Goal: Contribute content: Contribute content

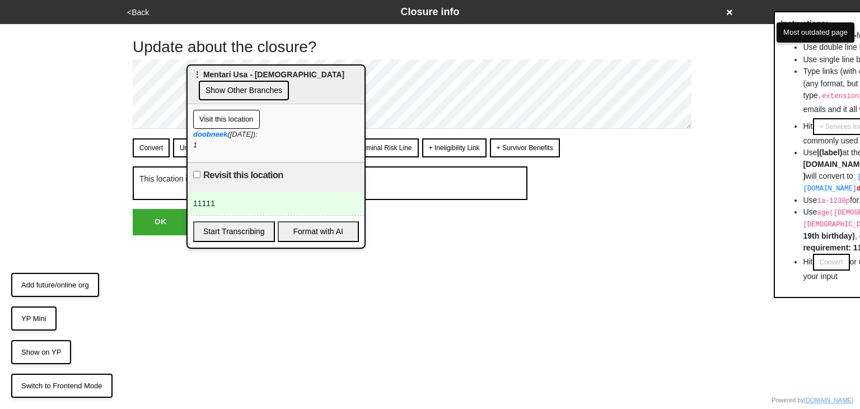
click at [237, 119] on button "Visit this location" at bounding box center [226, 119] width 67 height 19
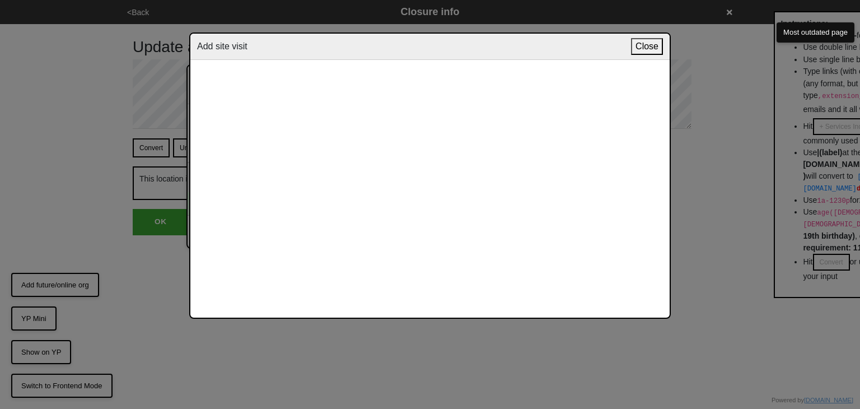
click at [641, 46] on button "Close" at bounding box center [647, 46] width 32 height 17
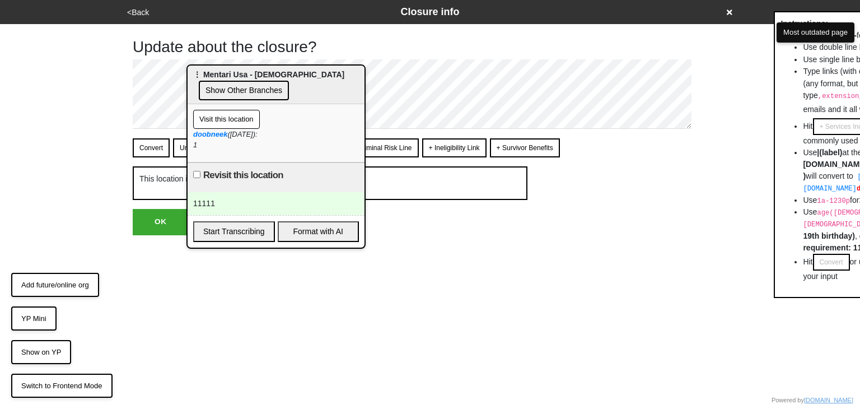
click at [231, 171] on label "Revisit this location" at bounding box center [243, 175] width 80 height 13
click at [200, 171] on input "Revisit this location" at bounding box center [196, 174] width 7 height 7
checkbox input "true"
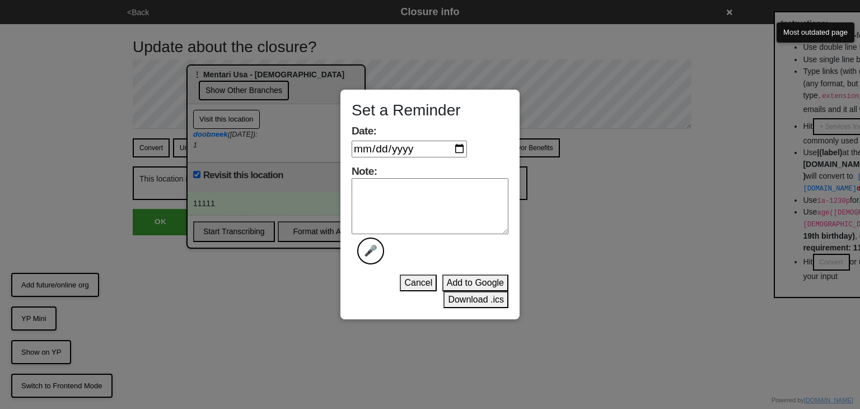
click at [391, 184] on textarea "Note: 🎤" at bounding box center [430, 206] width 157 height 56
type textarea "111"
click at [458, 152] on input "Date:" at bounding box center [409, 149] width 115 height 17
type input "2025-09-10"
click at [466, 279] on button "Add to Google" at bounding box center [475, 282] width 66 height 17
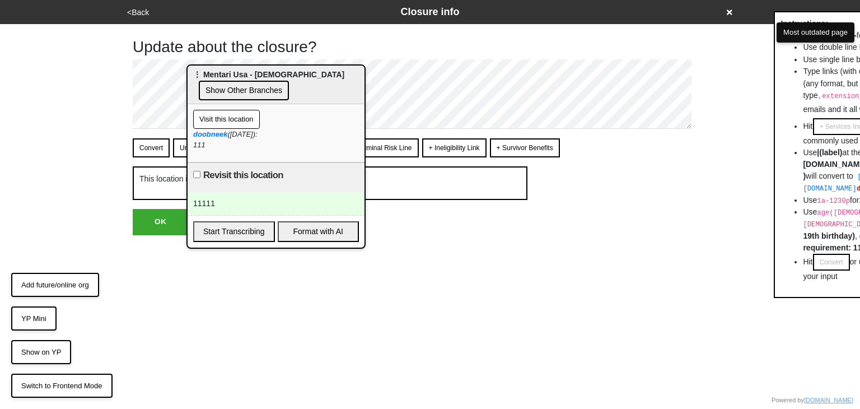
click at [254, 189] on div "Revisit this location" at bounding box center [276, 177] width 177 height 30
click at [245, 204] on div "11111" at bounding box center [276, 203] width 177 height 23
click at [287, 196] on div "11111" at bounding box center [276, 203] width 177 height 23
click at [193, 172] on div "Revisit this location" at bounding box center [276, 177] width 177 height 30
click at [195, 172] on input "Revisit this location" at bounding box center [196, 174] width 7 height 7
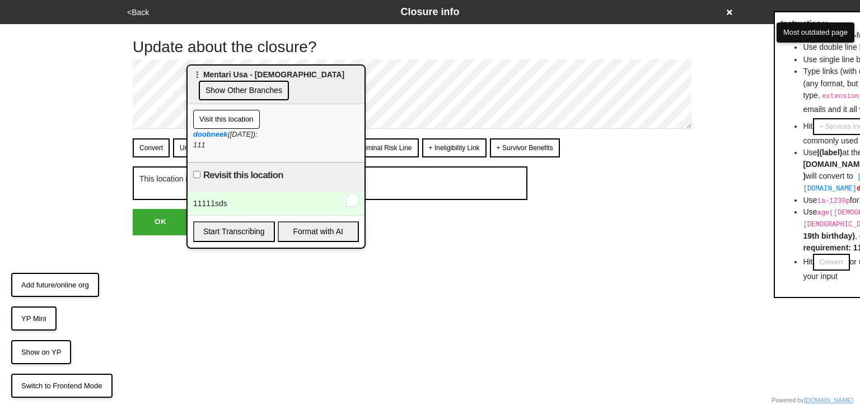
checkbox input "true"
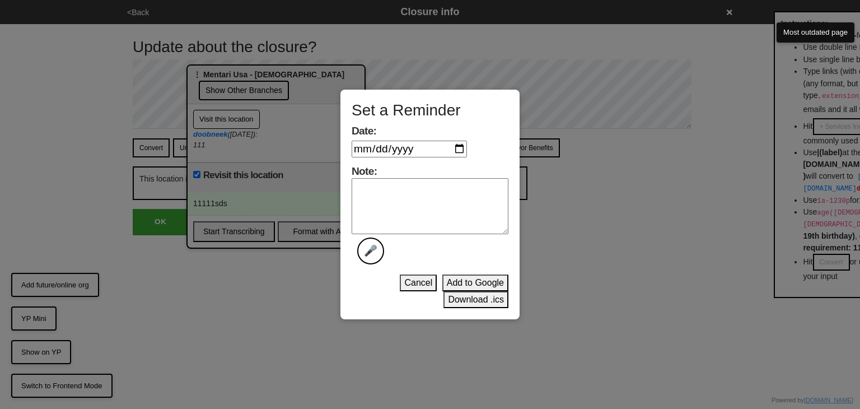
click at [403, 200] on textarea "Note: 🎤" at bounding box center [430, 206] width 157 height 56
type textarea "1111"
click at [464, 151] on input "Date:" at bounding box center [409, 149] width 115 height 17
type input "[DATE]"
drag, startPoint x: 483, startPoint y: 283, endPoint x: 493, endPoint y: 278, distance: 11.5
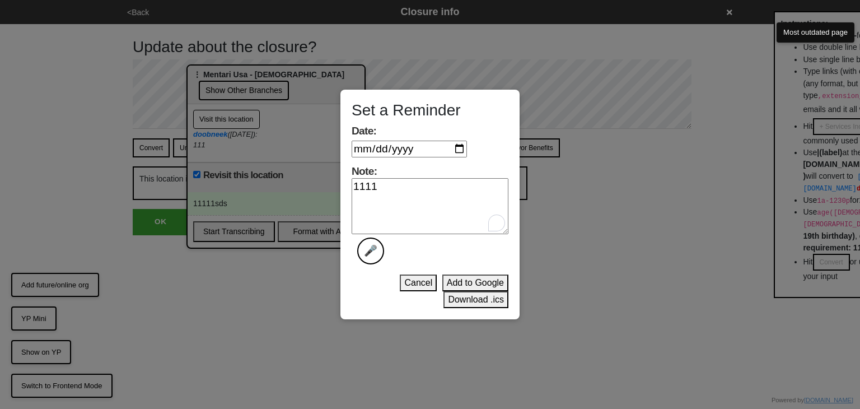
click at [484, 282] on button "Add to Google" at bounding box center [475, 282] width 66 height 17
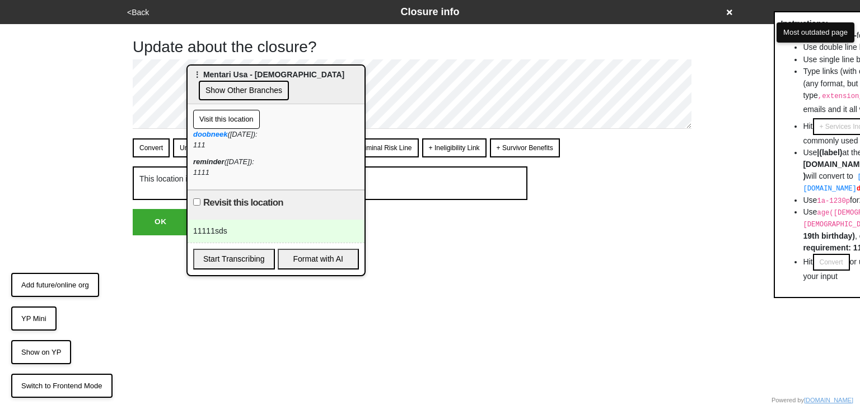
click at [242, 89] on button "Show Other Branches" at bounding box center [244, 91] width 90 height 20
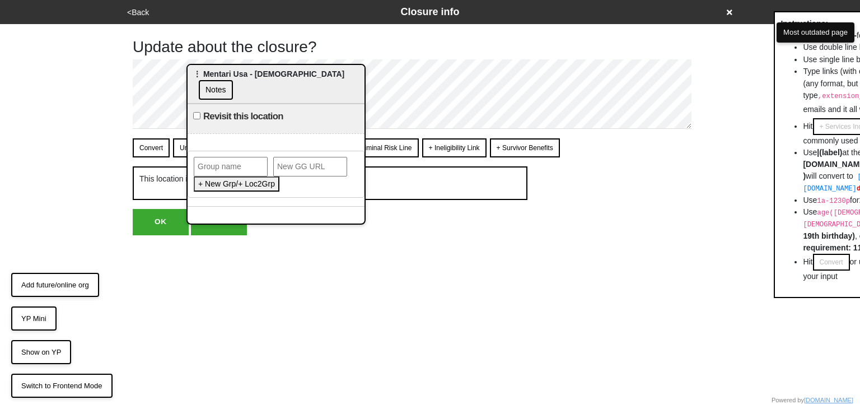
click at [249, 157] on input "text" at bounding box center [231, 167] width 74 height 20
type input "test"
paste input "[URL][DOMAIN_NAME]"
type input "[URL][DOMAIN_NAME]"
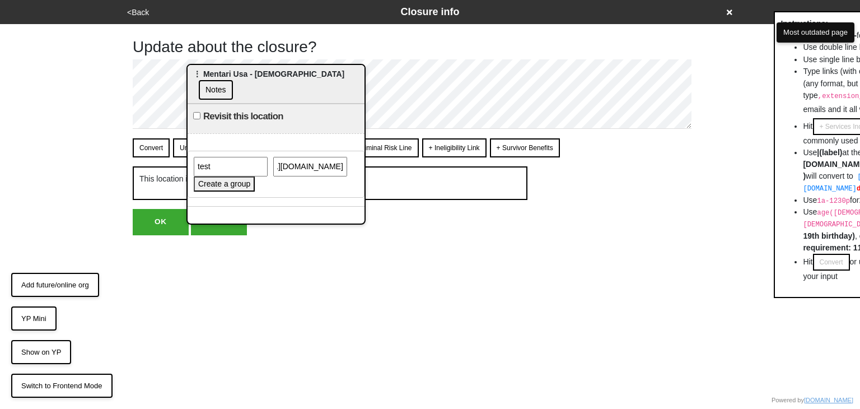
scroll to position [0, 0]
click at [233, 176] on button "Create a group" at bounding box center [224, 183] width 61 height 15
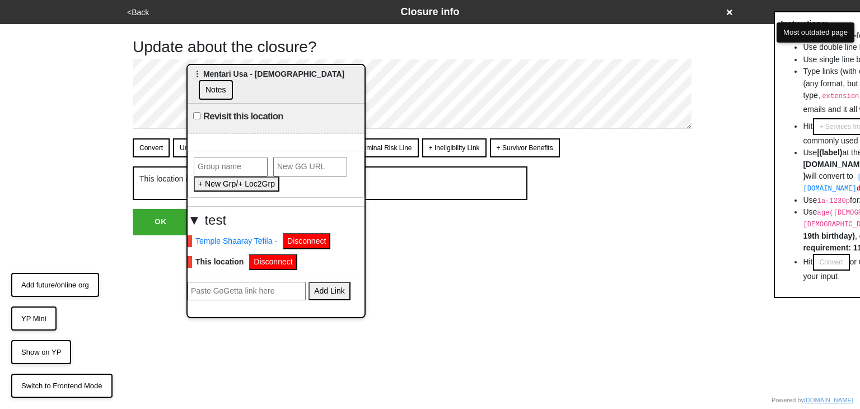
click at [64, 283] on button "Add future/online org" at bounding box center [55, 285] width 88 height 25
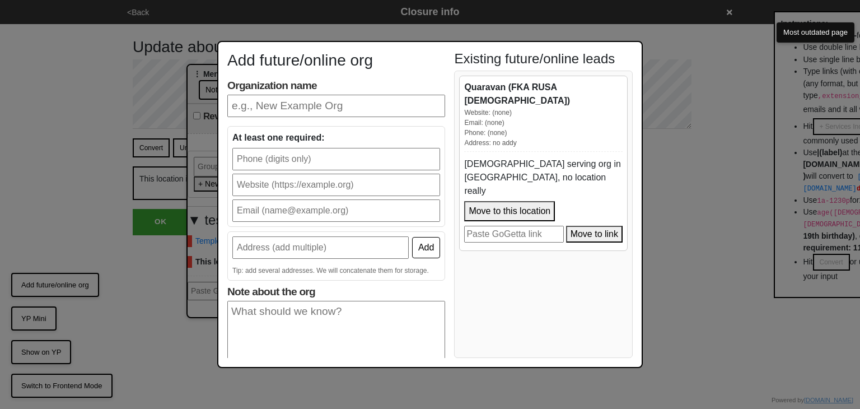
click at [306, 113] on input "Organization name" at bounding box center [336, 106] width 218 height 22
type input "gg"
click at [300, 158] on input "text" at bounding box center [336, 159] width 208 height 22
type input "6468975387"
type input "marvintprince89@gmail.com"
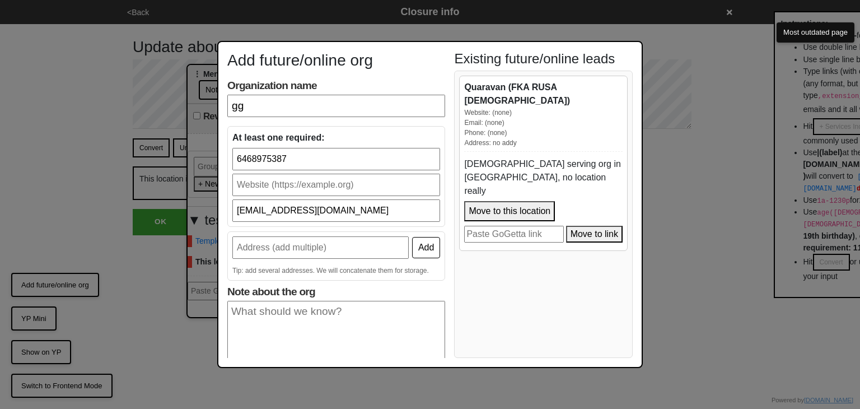
type input "332 East 53rd Street"
drag, startPoint x: 325, startPoint y: 309, endPoint x: 367, endPoint y: 278, distance: 52.2
click at [326, 307] on textarea "Note about the org" at bounding box center [336, 334] width 218 height 67
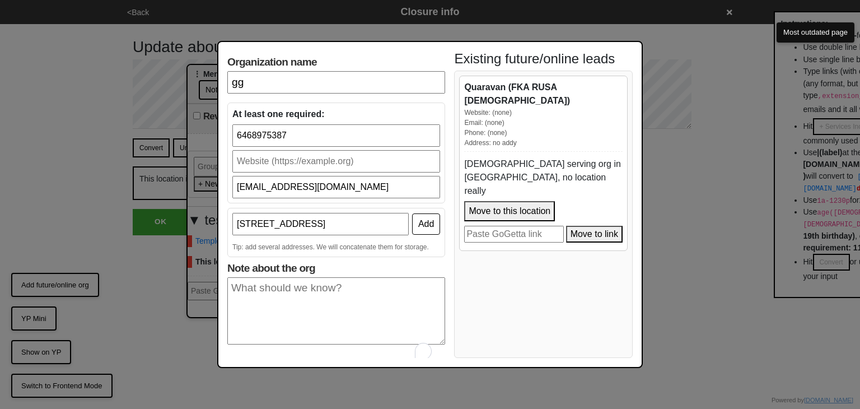
scroll to position [46, 0]
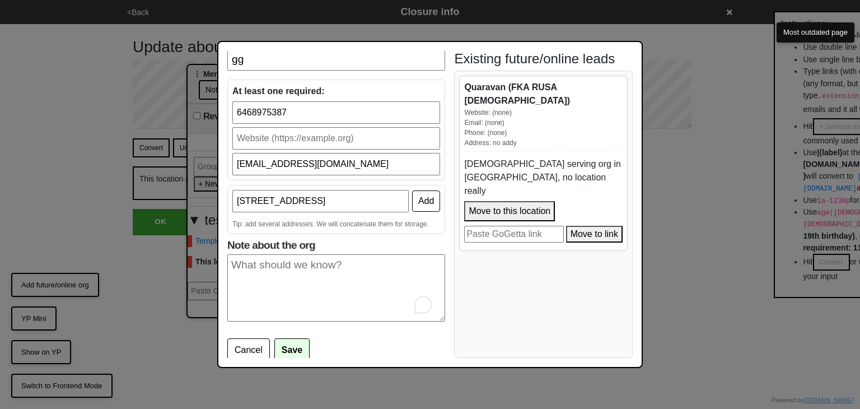
click at [295, 344] on button "Save" at bounding box center [291, 350] width 35 height 24
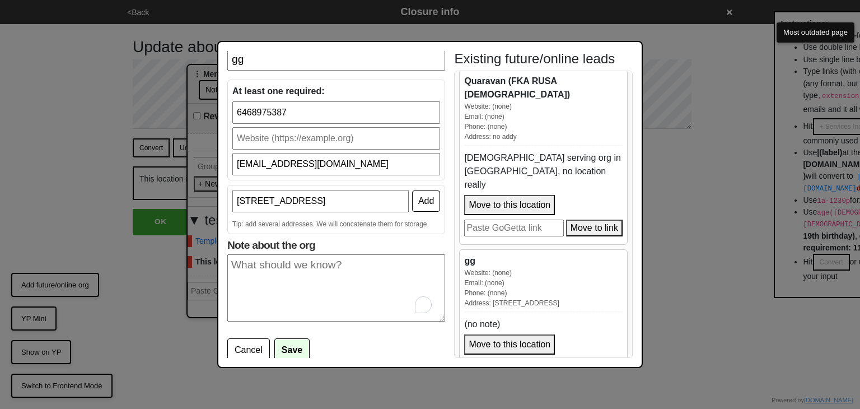
scroll to position [12, 0]
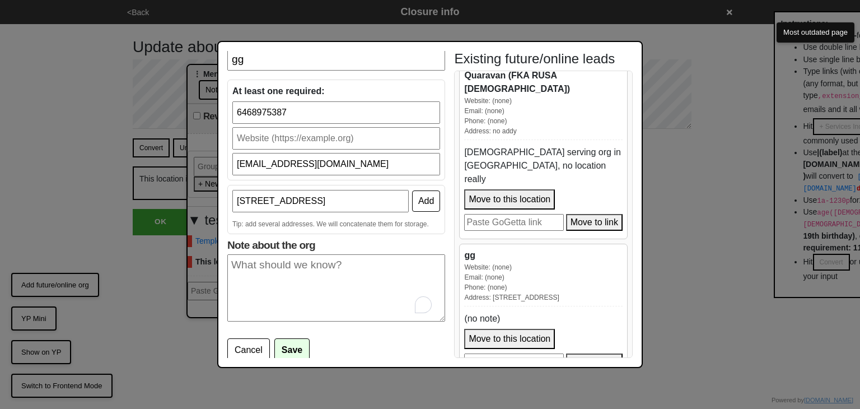
click at [577, 353] on button "Move to link" at bounding box center [594, 361] width 57 height 17
click at [542, 329] on button "Move to this location" at bounding box center [509, 339] width 91 height 20
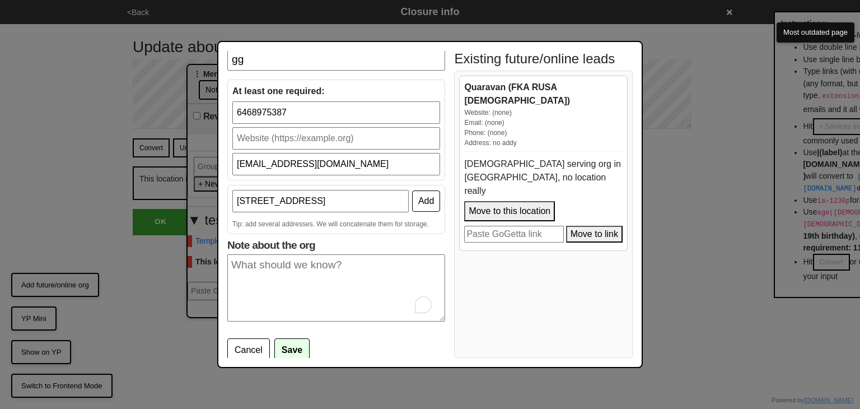
click at [701, 204] on div "Add future/online org Organization name gg At least one required: 6468975387 ma…" at bounding box center [430, 204] width 860 height 409
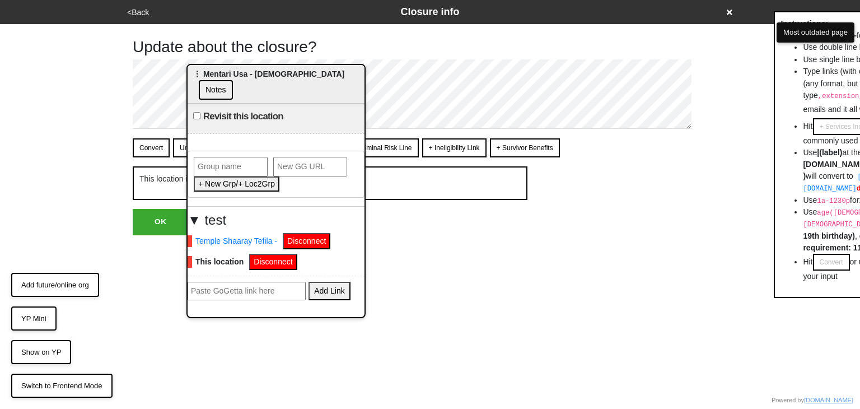
click at [233, 81] on button "Notes" at bounding box center [216, 90] width 34 height 20
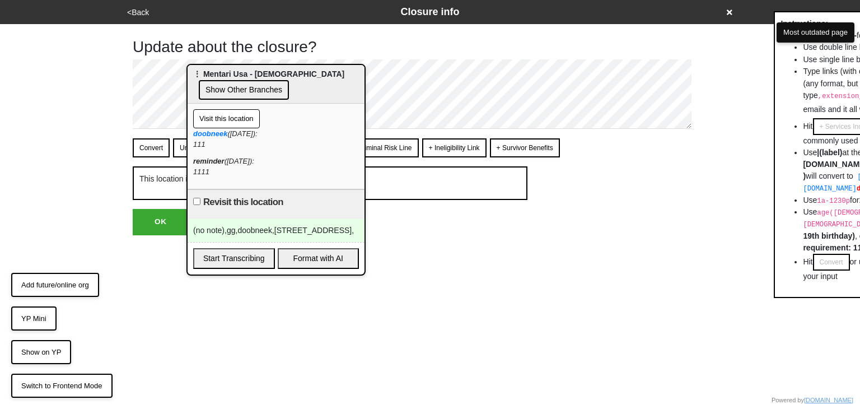
click at [256, 233] on div "(no note),gg,doobneek,332 East 53rd Street," at bounding box center [276, 230] width 177 height 23
click at [258, 233] on div "(no note),gg,doobneek,332 East 53rd Street," at bounding box center [276, 230] width 177 height 23
click at [258, 231] on div "(no note),gg,doobneek,332 East 53rd Street," at bounding box center [276, 230] width 177 height 23
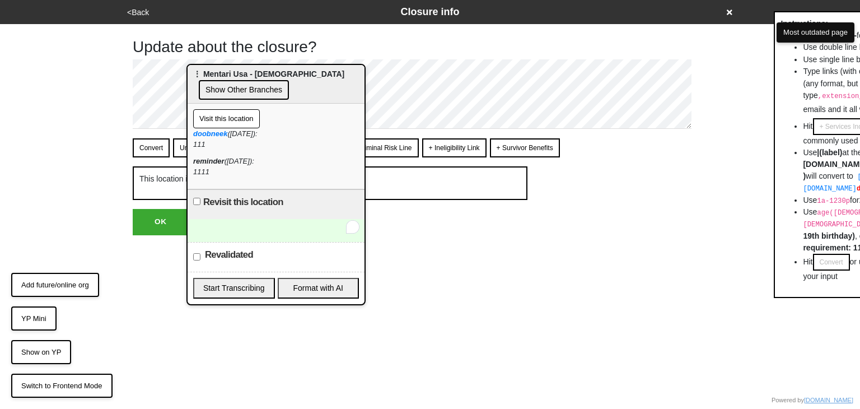
click at [43, 321] on button "YP Mini" at bounding box center [33, 318] width 45 height 25
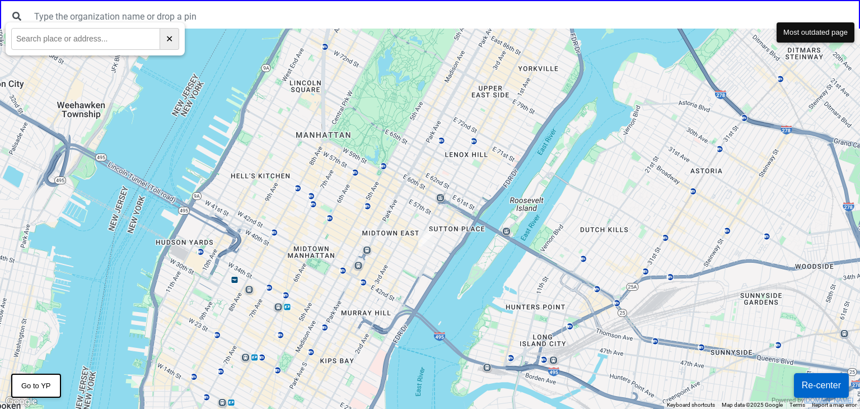
drag, startPoint x: 481, startPoint y: 178, endPoint x: 465, endPoint y: 234, distance: 58.3
click at [468, 216] on div at bounding box center [430, 219] width 860 height 380
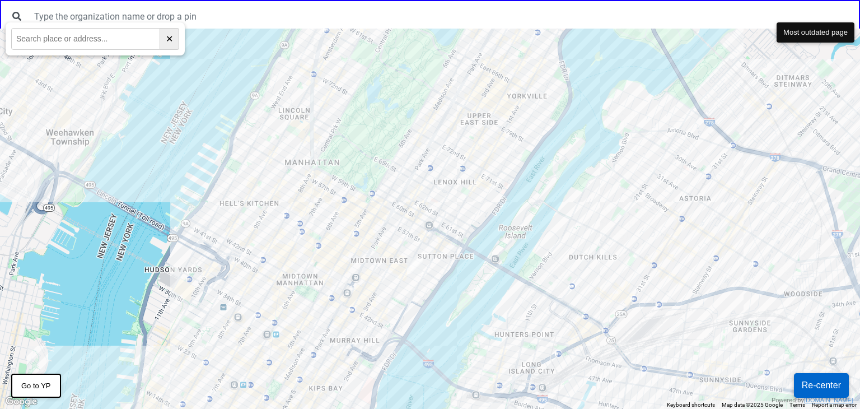
click at [493, 178] on div at bounding box center [430, 219] width 860 height 380
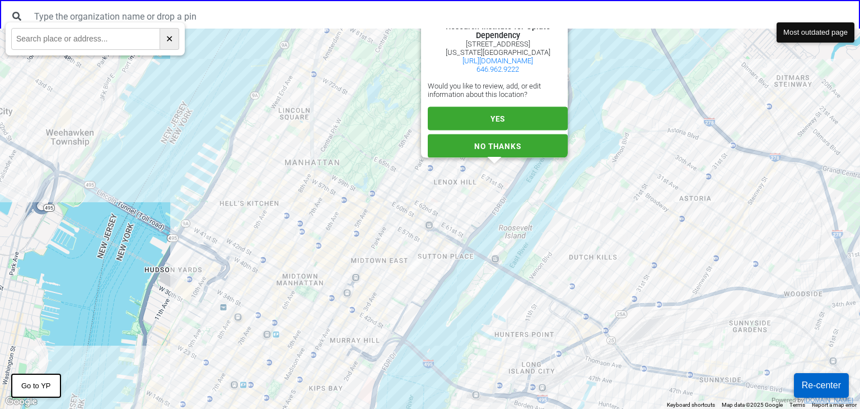
click at [495, 174] on div "This location is: Weill Cornell Community Clinic (WCCC) - NewYork-Presbyterian …" at bounding box center [430, 219] width 860 height 380
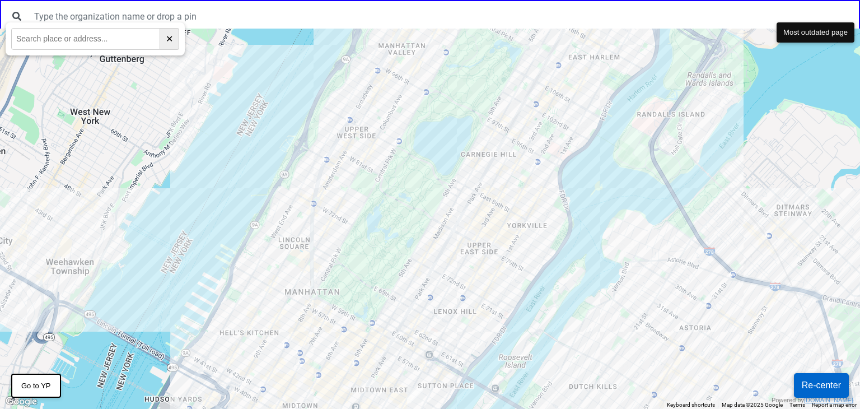
click at [487, 233] on div at bounding box center [430, 219] width 860 height 380
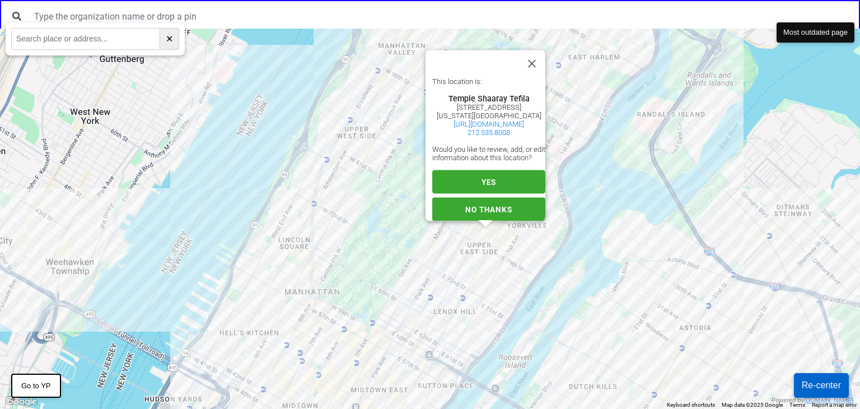
click at [509, 180] on div "This location is: Temple Shaaray Tefila 250 E 79th St NEW YORK, NY 10021 https:…" at bounding box center [488, 149] width 113 height 144
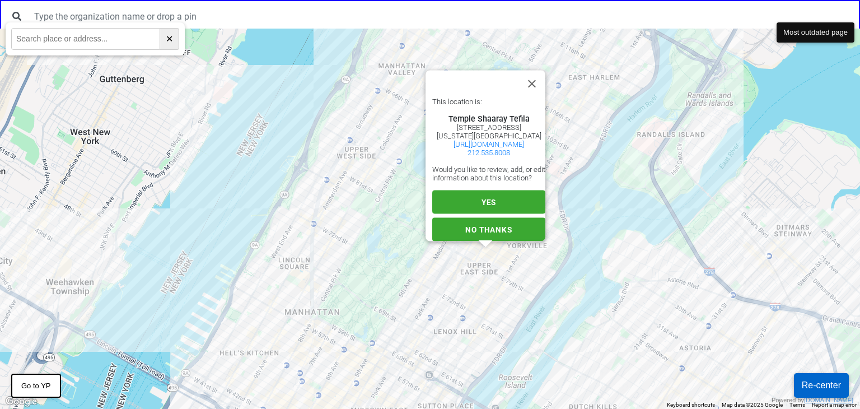
click at [502, 194] on button "YES" at bounding box center [488, 202] width 113 height 24
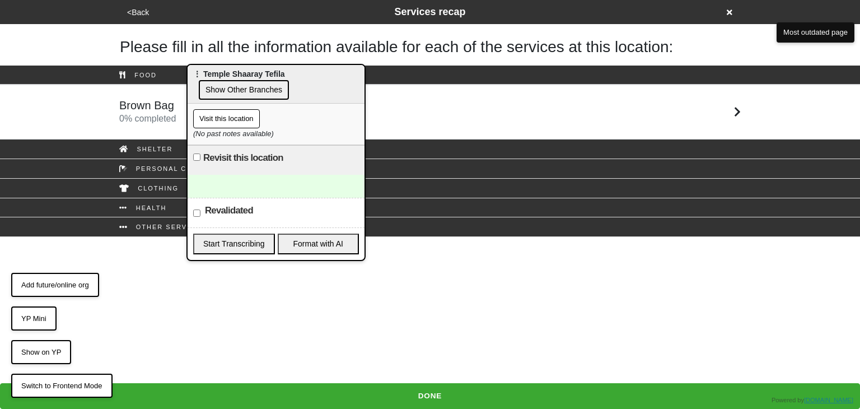
click at [250, 178] on div at bounding box center [276, 186] width 177 height 23
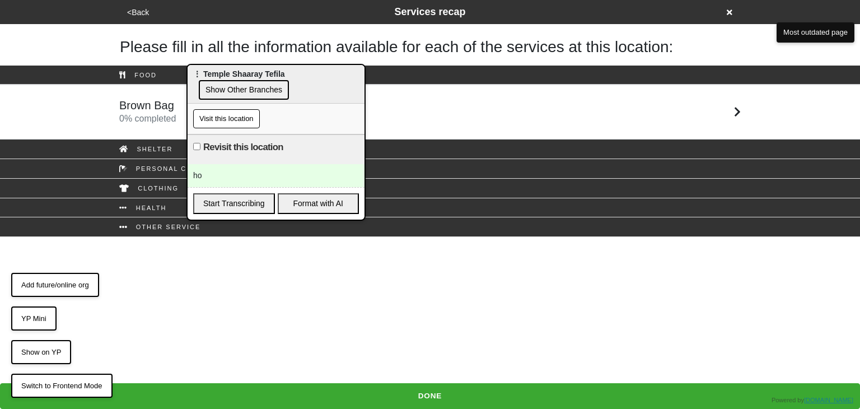
click at [269, 174] on div "ho" at bounding box center [276, 175] width 177 height 23
click at [549, 237] on html "<Back Services recap Please fill in all the information available for each of t…" at bounding box center [430, 118] width 860 height 237
